Goal: Task Accomplishment & Management: Complete application form

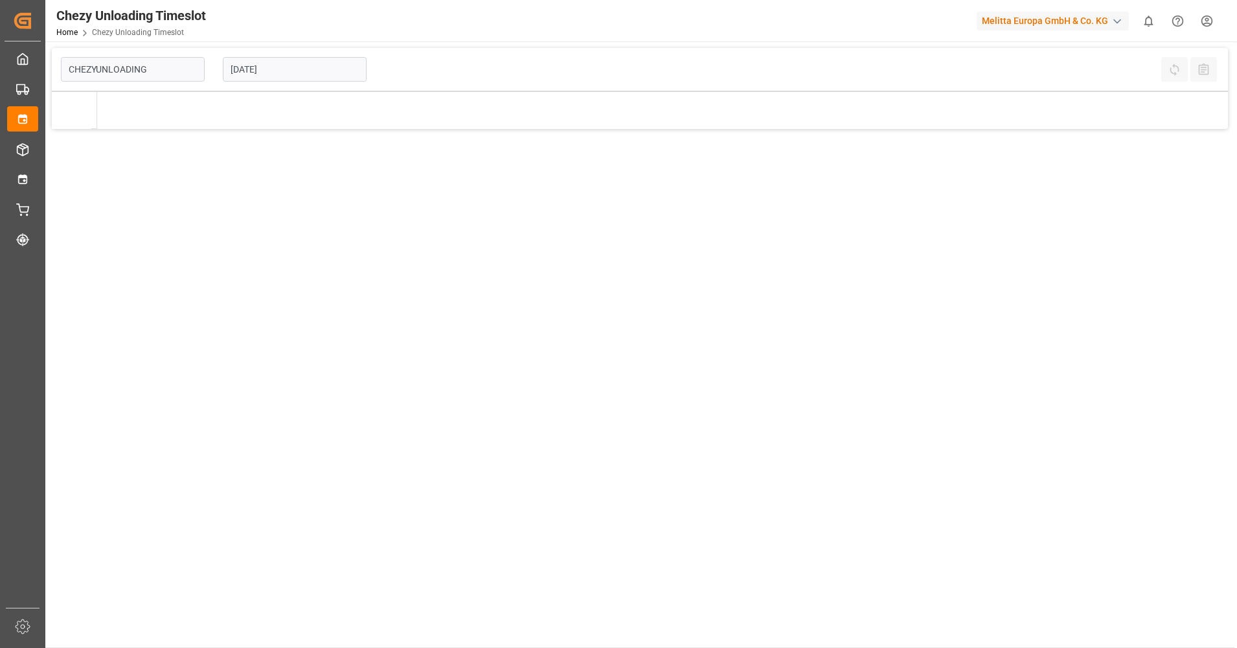
type input "Chezy Unloading"
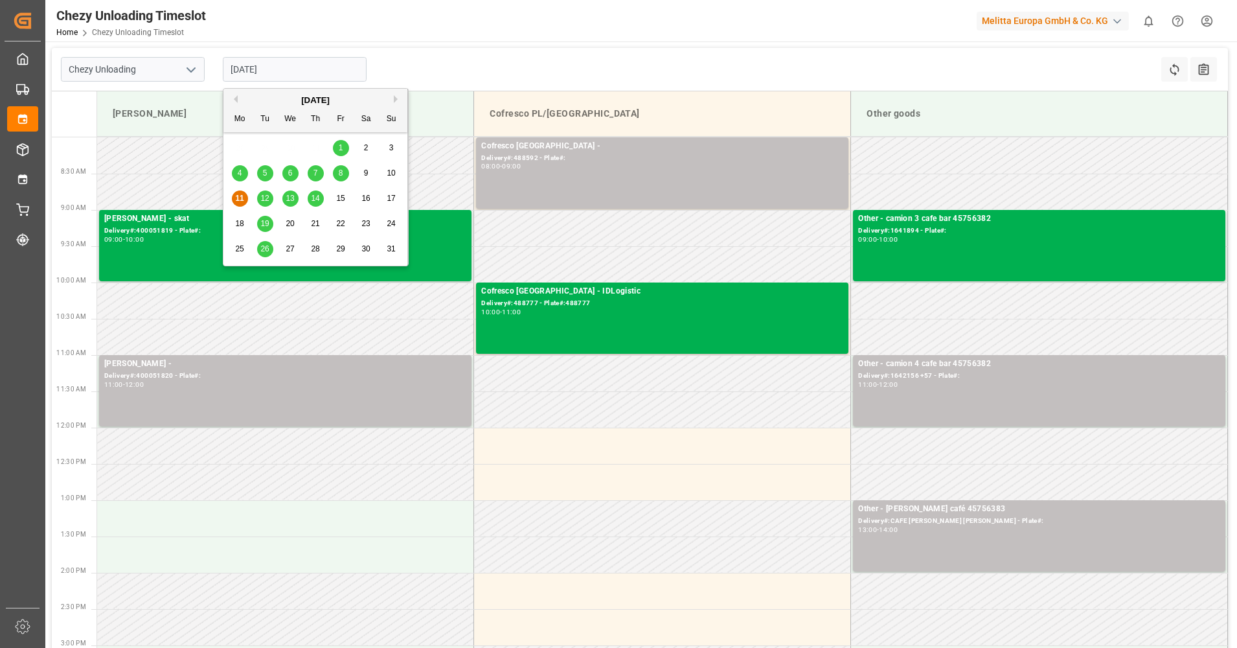
click at [282, 71] on input "[DATE]" at bounding box center [295, 69] width 144 height 25
click at [265, 201] on span "12" at bounding box center [264, 198] width 8 height 9
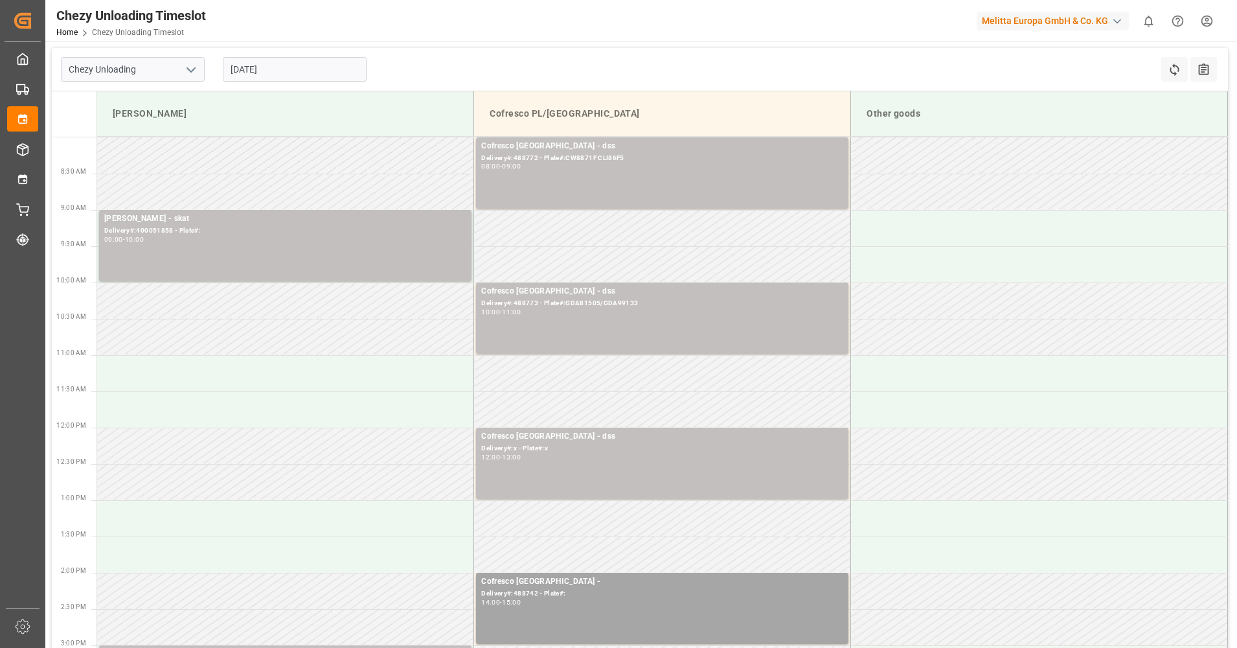
click at [254, 71] on input "[DATE]" at bounding box center [295, 69] width 144 height 25
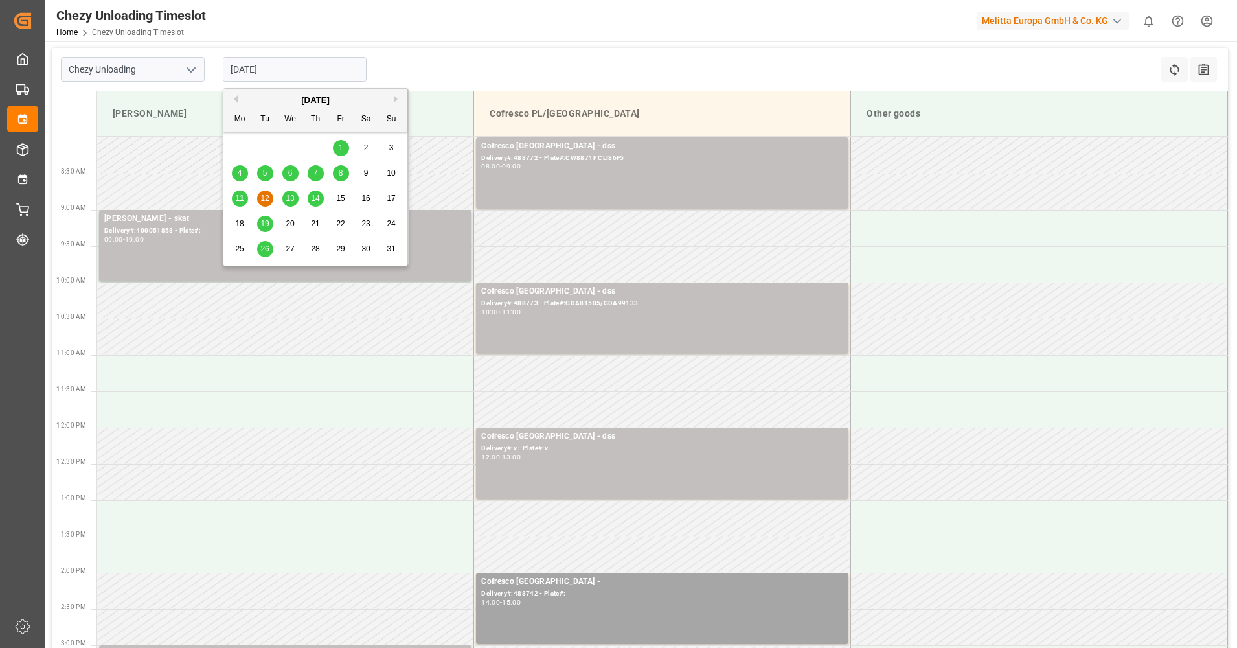
click at [285, 193] on div "13" at bounding box center [290, 199] width 16 height 16
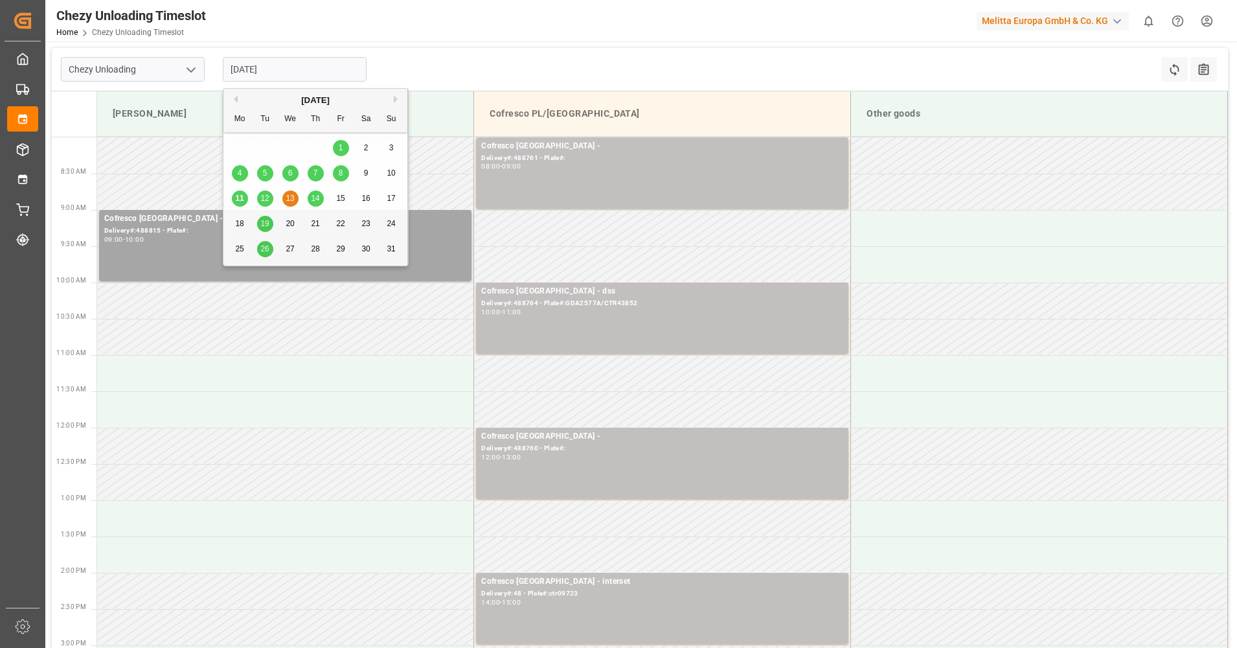
click at [286, 73] on input "[DATE]" at bounding box center [295, 69] width 144 height 25
click at [311, 195] on div "Previous Month Next Month August 2025 Mo Tu We Th Fr Sa Su 28 29 30 31 1 2 3 4 …" at bounding box center [316, 179] width 186 height 182
click at [316, 205] on div "14" at bounding box center [316, 199] width 16 height 16
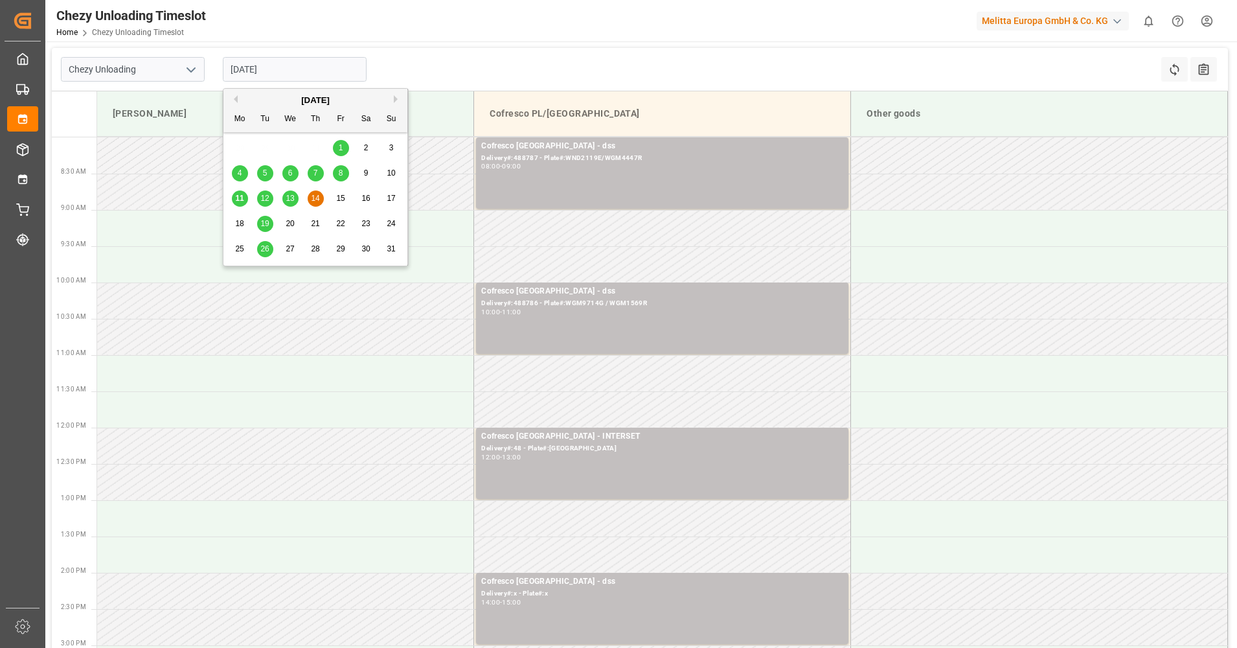
click at [301, 74] on input "[DATE]" at bounding box center [295, 69] width 144 height 25
click at [267, 218] on div "19" at bounding box center [265, 224] width 16 height 16
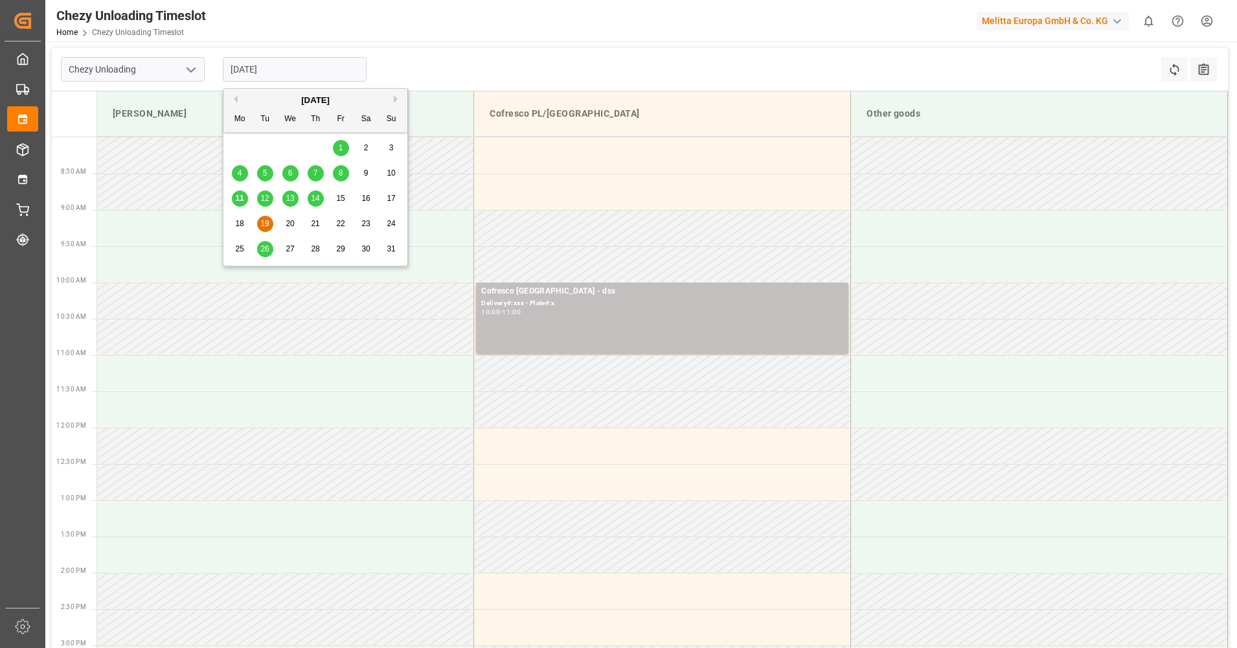
click at [321, 78] on input "19.08.2025" at bounding box center [295, 69] width 144 height 25
click at [271, 249] on div "26" at bounding box center [265, 250] width 16 height 16
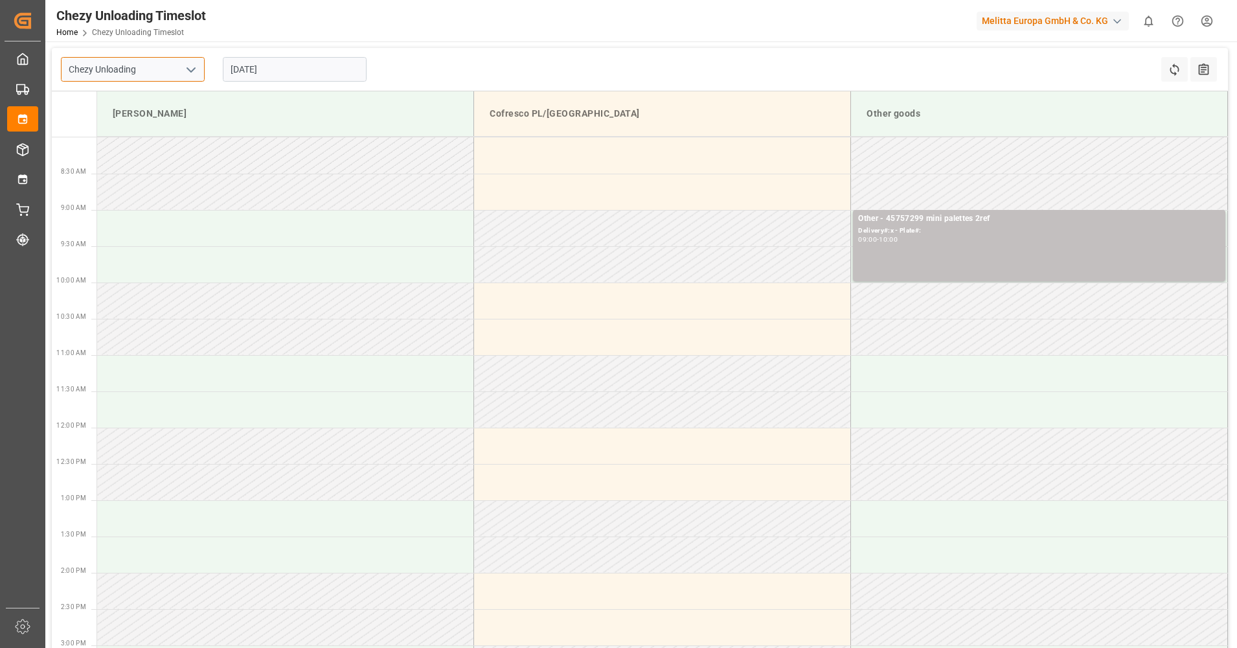
click at [174, 66] on input "Chezy Unloading" at bounding box center [133, 69] width 144 height 25
click at [188, 74] on icon "open menu" at bounding box center [191, 70] width 16 height 16
click at [187, 75] on icon "close menu" at bounding box center [191, 70] width 16 height 16
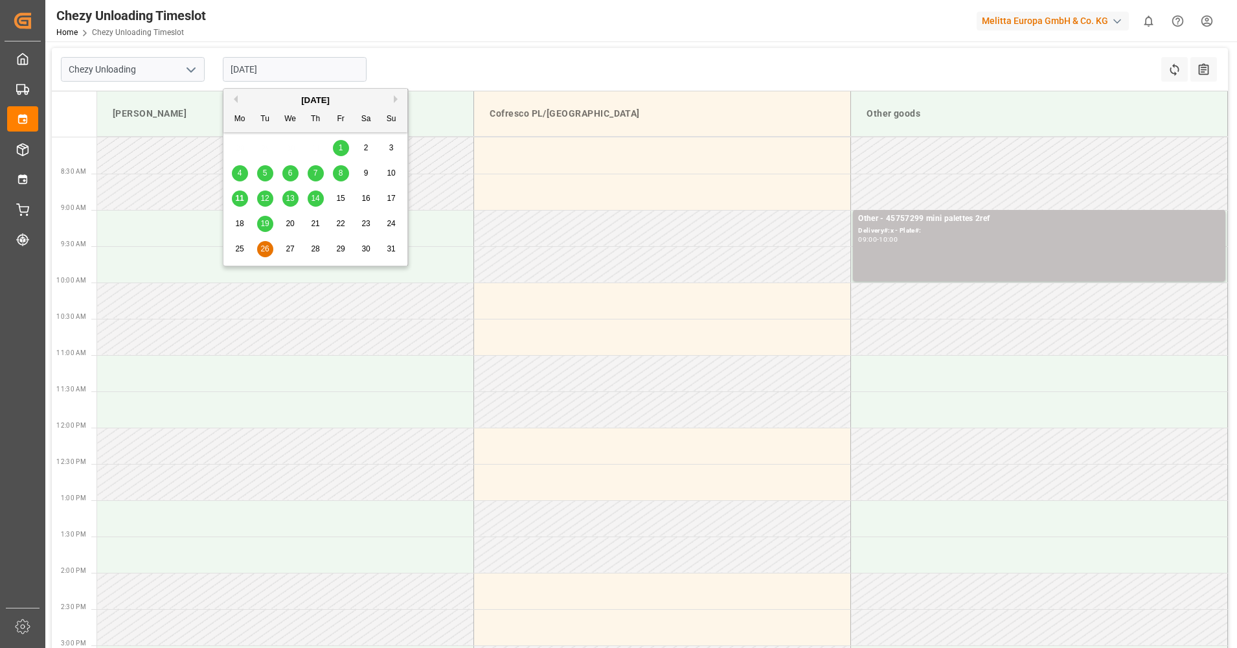
click at [247, 76] on input "26.08.2025" at bounding box center [295, 69] width 144 height 25
click at [266, 189] on div "11 12 13 14 15 16 17" at bounding box center [315, 198] width 177 height 25
click at [267, 205] on div "12" at bounding box center [265, 199] width 16 height 16
type input "[DATE]"
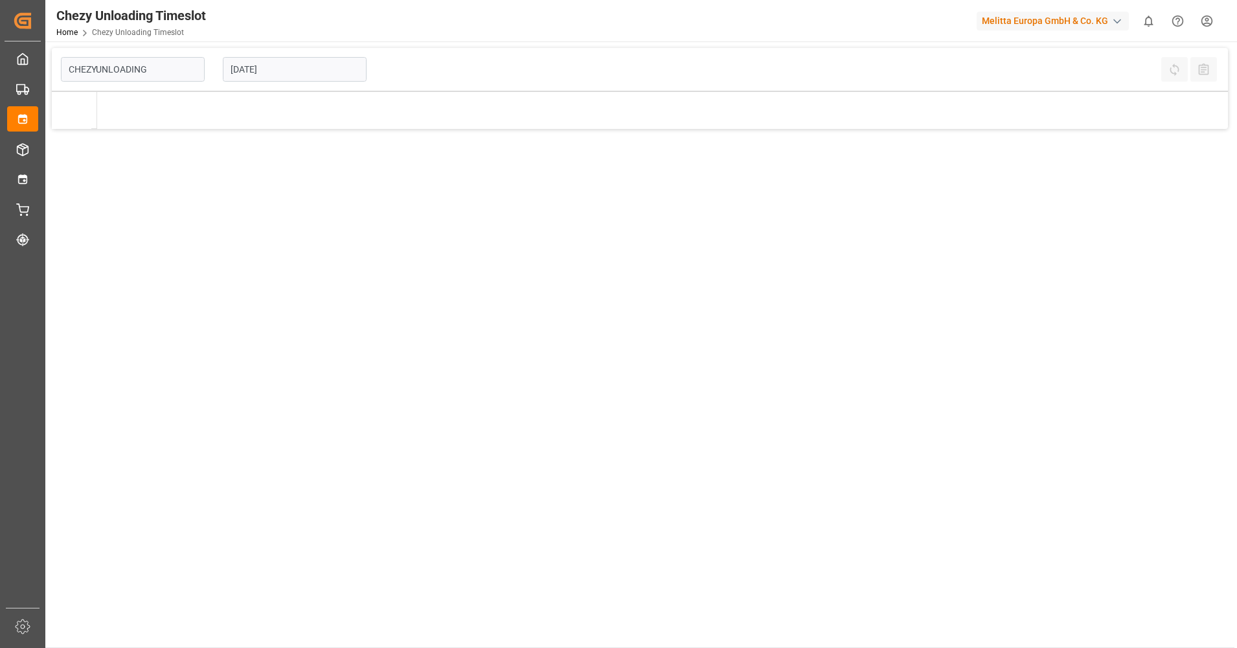
type input "Chezy Unloading"
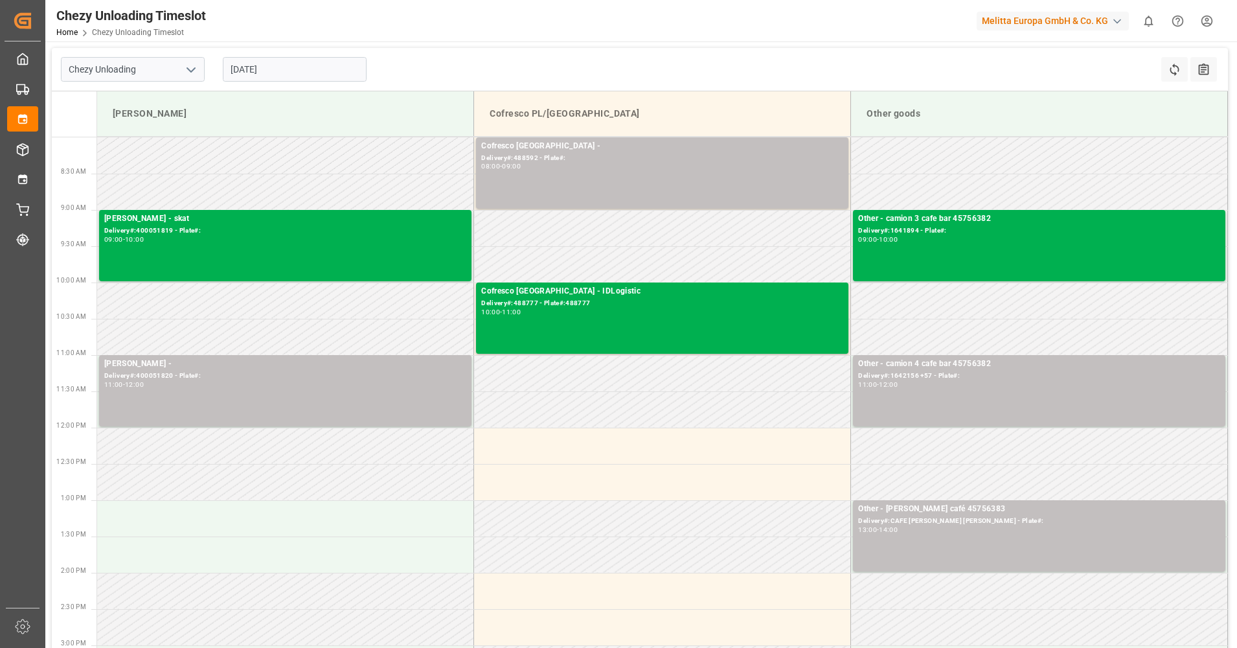
click at [312, 70] on input "[DATE]" at bounding box center [295, 69] width 144 height 25
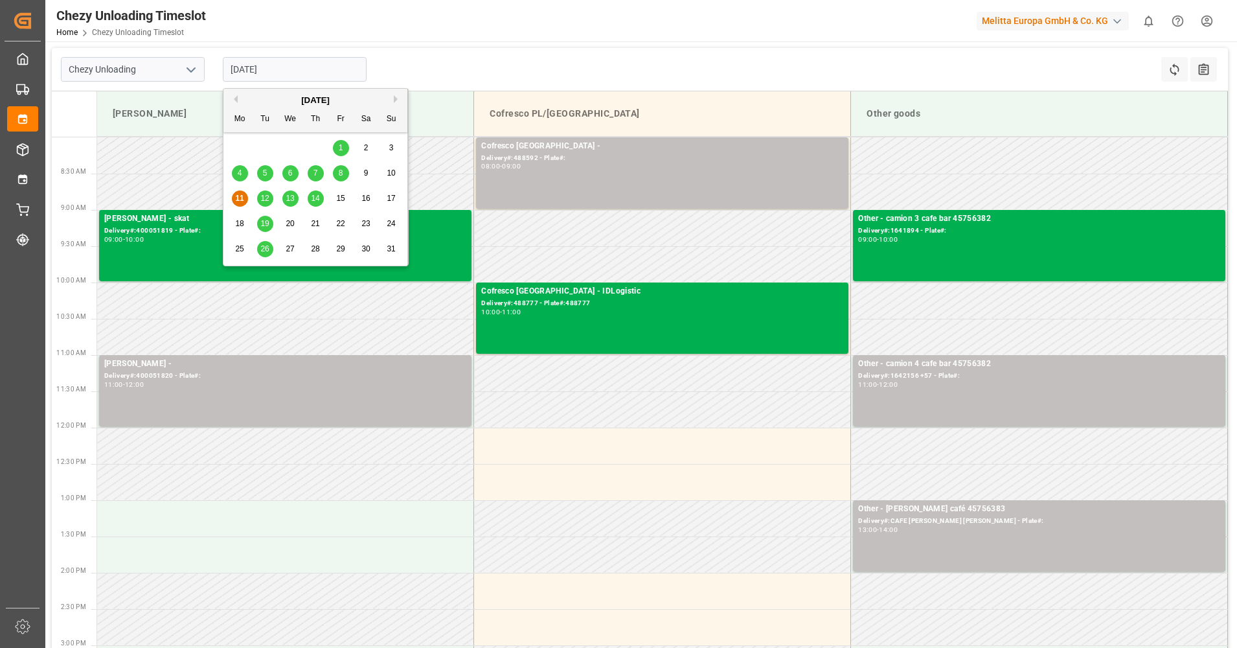
click at [266, 198] on span "12" at bounding box center [264, 198] width 8 height 9
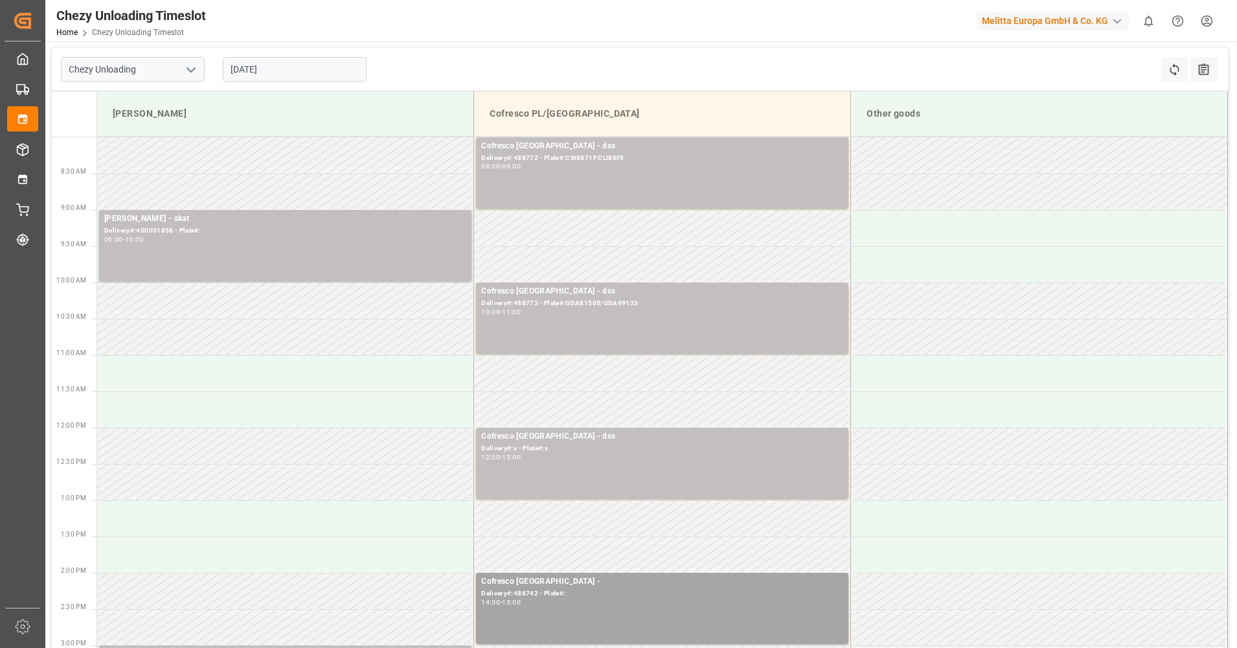
click at [325, 74] on input "[DATE]" at bounding box center [295, 69] width 144 height 25
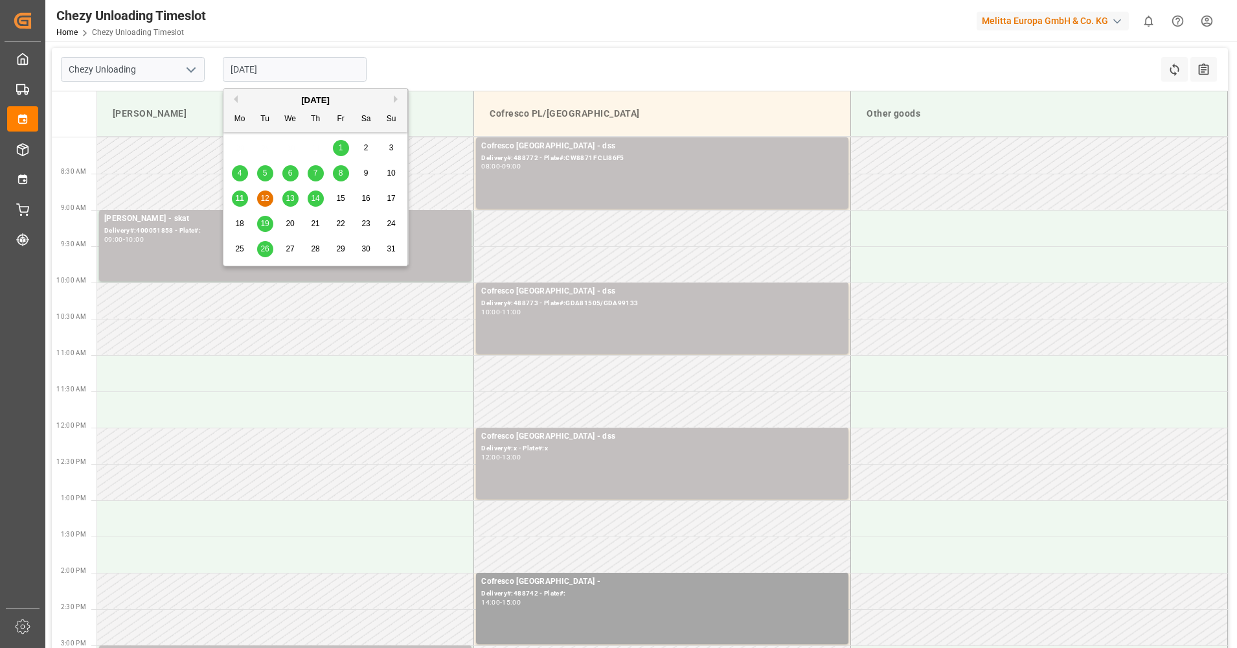
click at [292, 198] on span "13" at bounding box center [290, 198] width 8 height 9
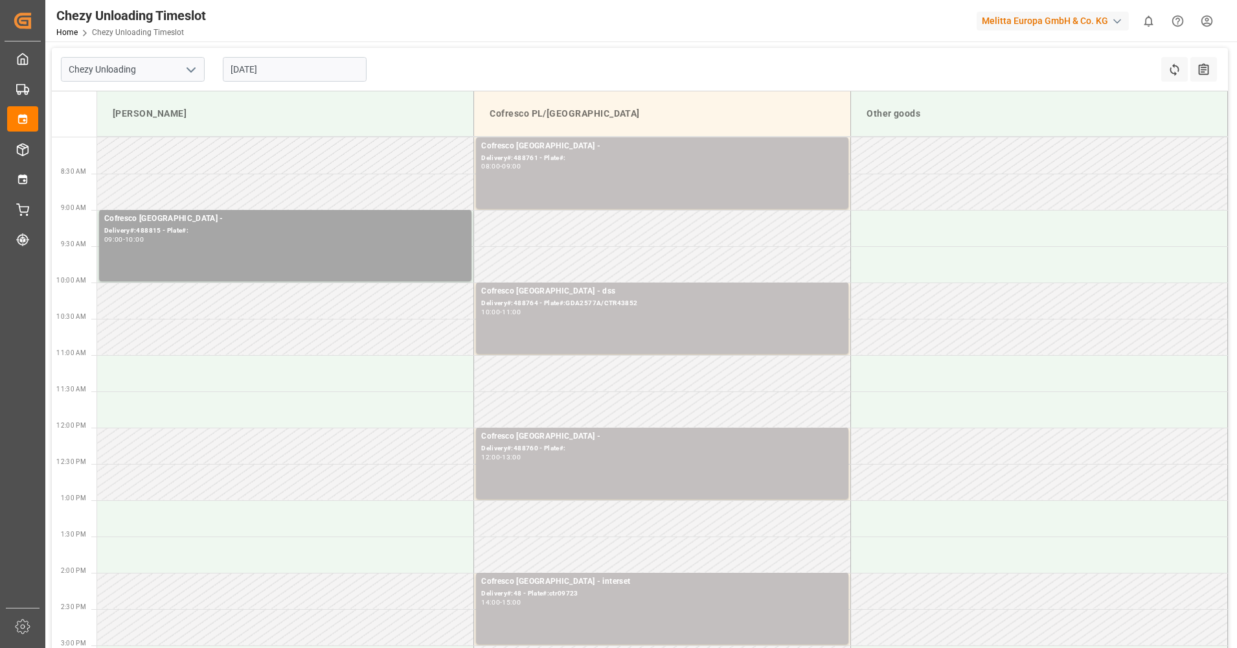
click at [280, 73] on input "[DATE]" at bounding box center [295, 69] width 144 height 25
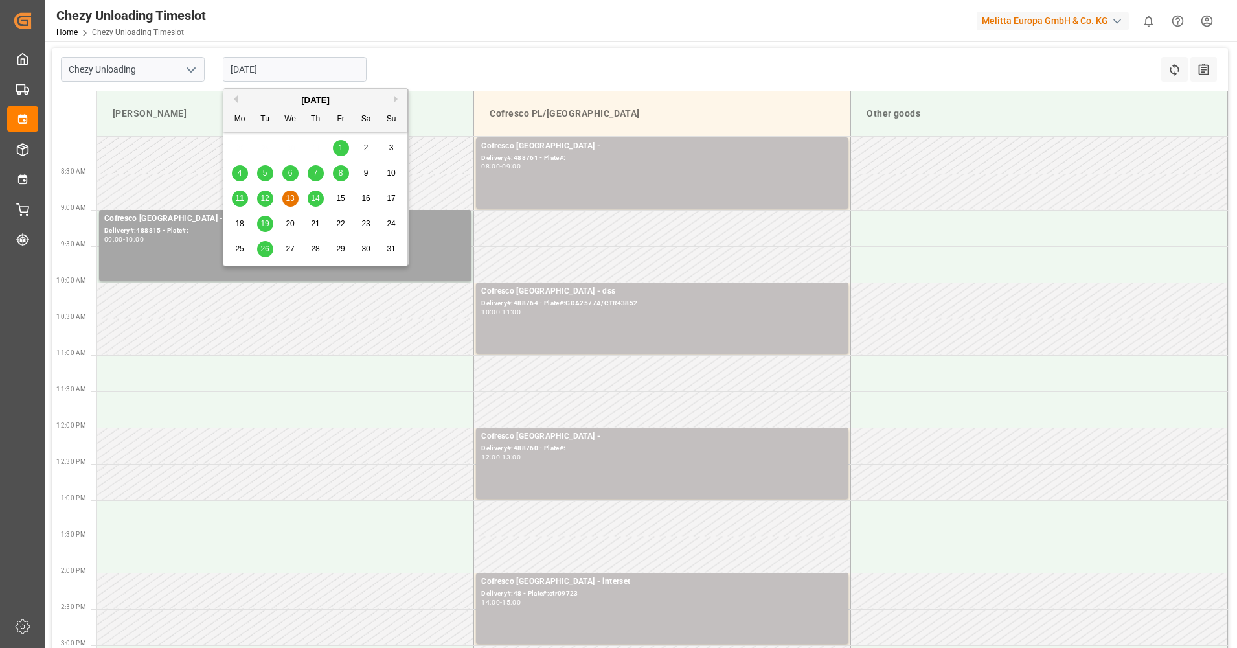
click at [312, 194] on span "14" at bounding box center [315, 198] width 8 height 9
type input "[DATE]"
